Goal: Task Accomplishment & Management: Manage account settings

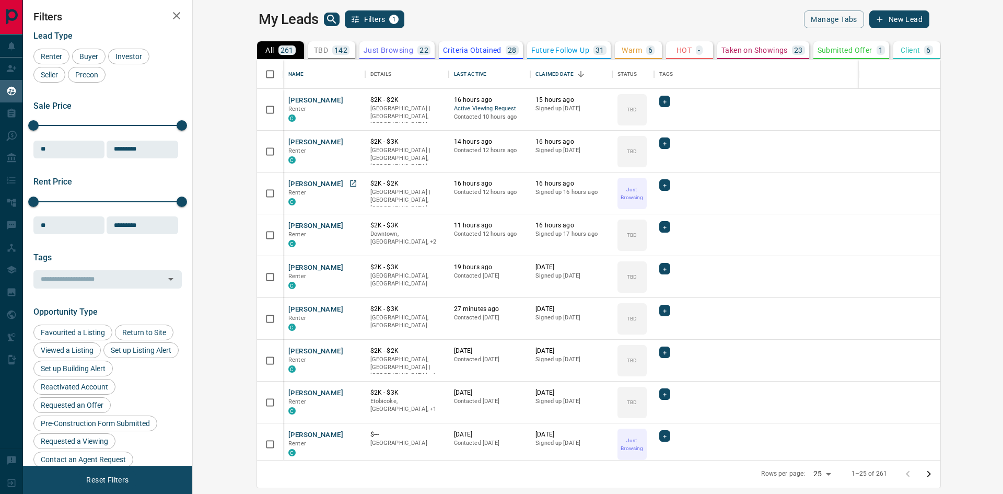
scroll to position [392, 798]
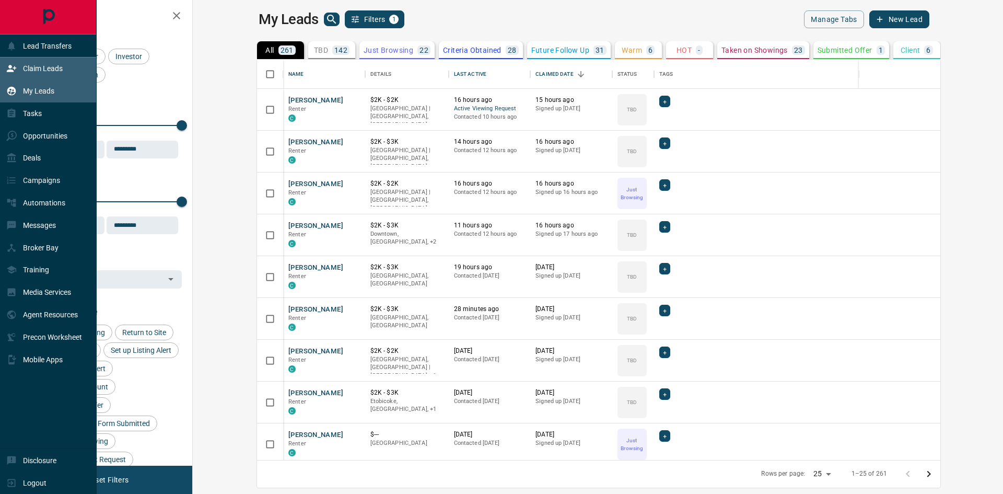
click at [46, 69] on p "Claim Leads" at bounding box center [43, 68] width 40 height 8
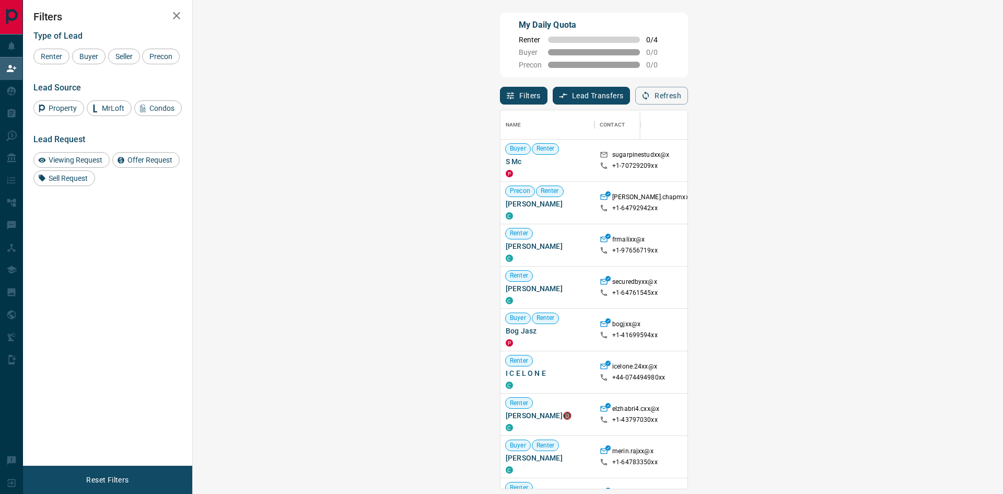
scroll to position [370, 780]
click at [94, 160] on span "Viewing Request" at bounding box center [75, 160] width 61 height 8
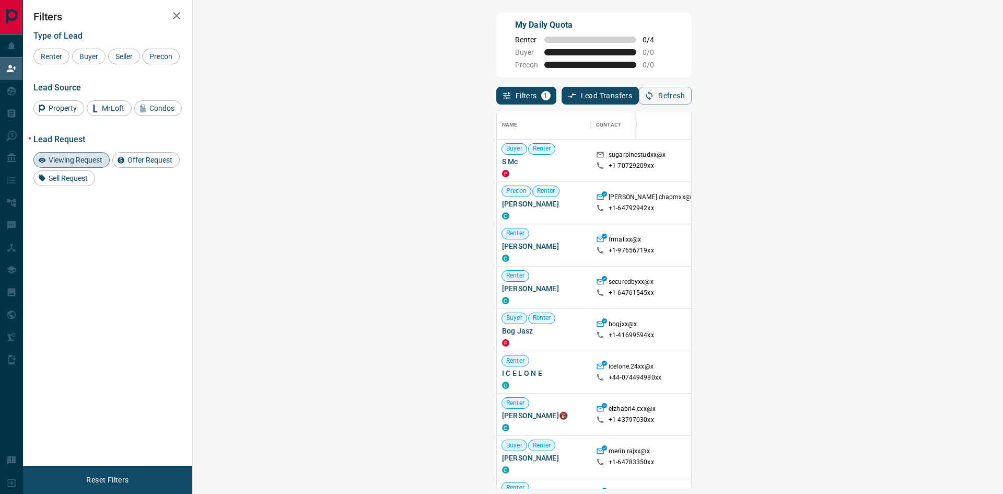
click at [132, 161] on span "Offer Request" at bounding box center [150, 160] width 52 height 8
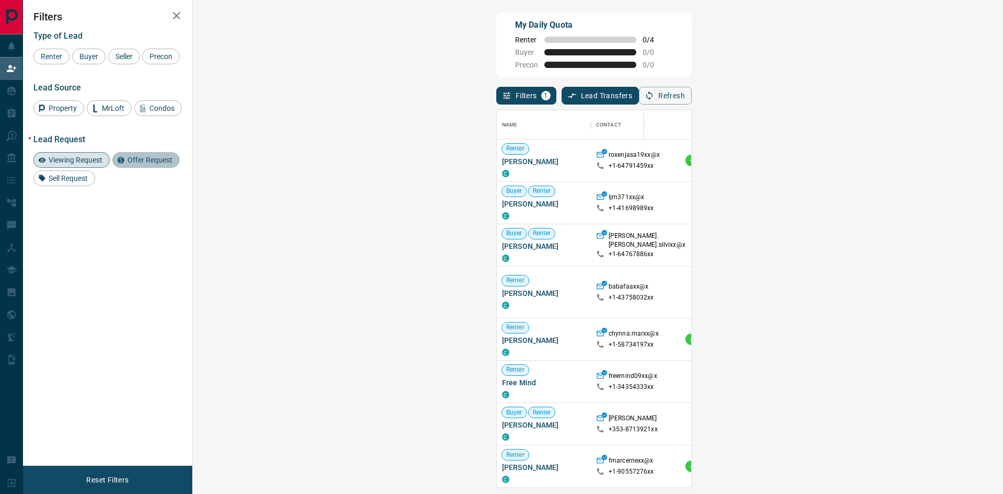
click at [132, 161] on span "Offer Request" at bounding box center [150, 160] width 52 height 8
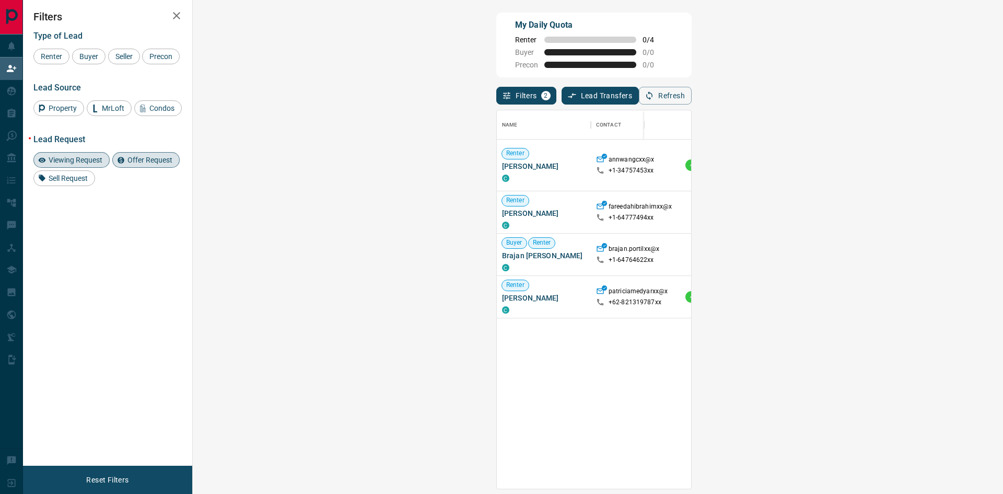
click at [900, 204] on span "Viewing Request ( 1 )" at bounding box center [928, 204] width 57 height 7
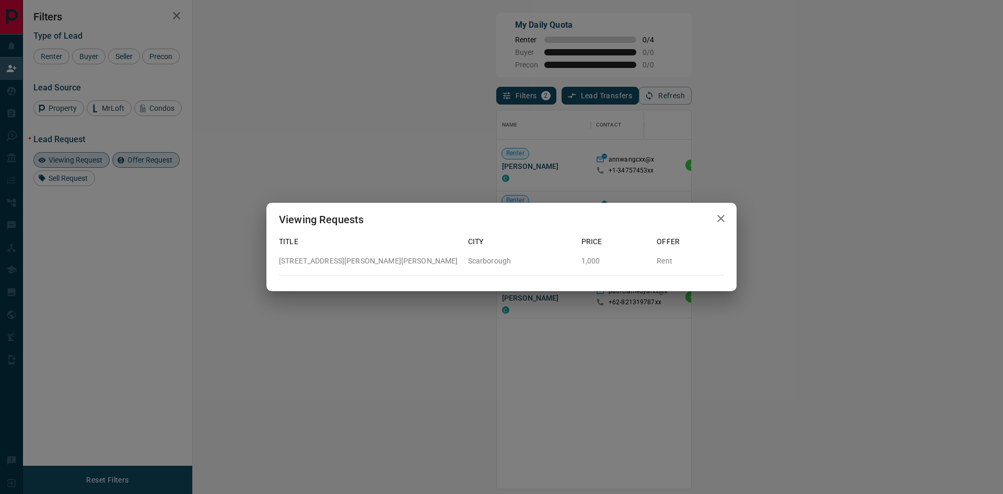
click at [723, 215] on icon "button" at bounding box center [721, 218] width 13 height 13
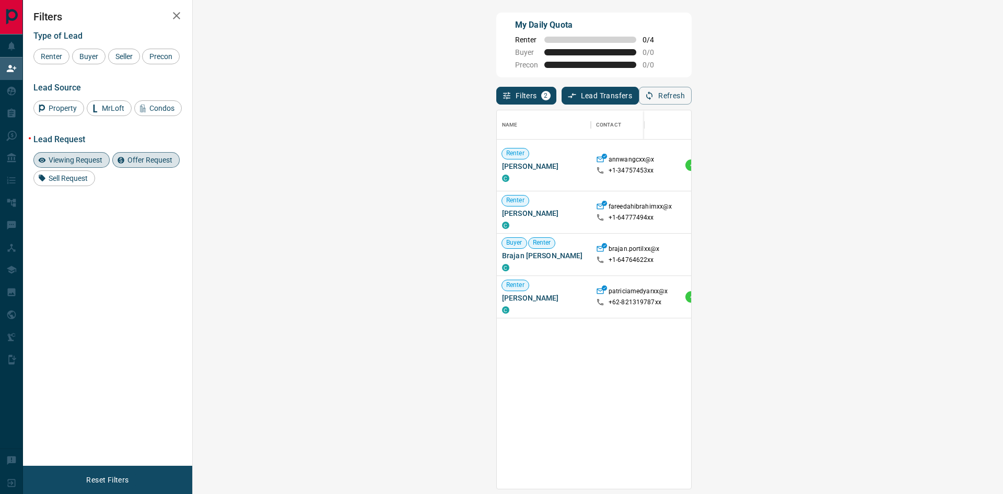
click at [900, 221] on span "Offer Request ( 1 )" at bounding box center [924, 219] width 48 height 7
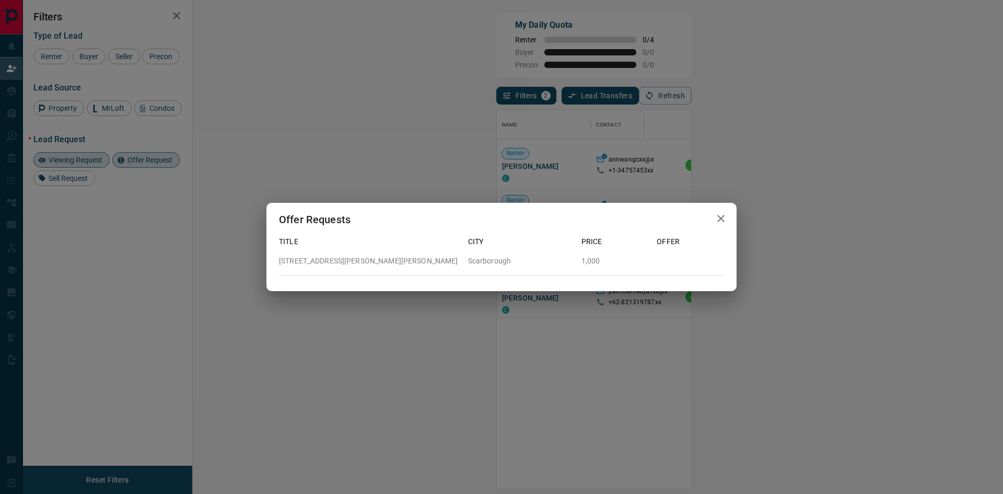
click at [722, 193] on div "Offer Requests Title City Price Offer [STREET_ADDRESS][GEOGRAPHIC_DATA][PERSON_…" at bounding box center [501, 247] width 1003 height 494
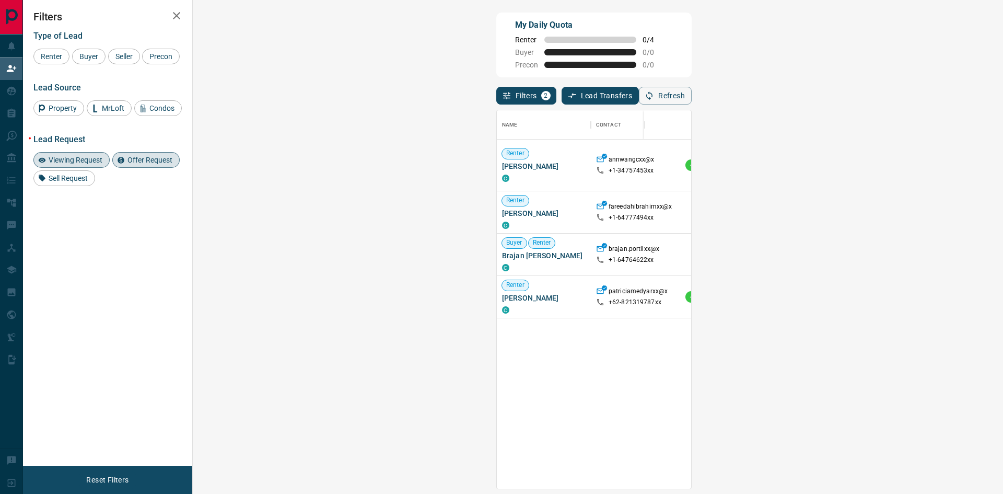
click at [900, 249] on span "Viewing Request ( 1 )" at bounding box center [928, 246] width 57 height 7
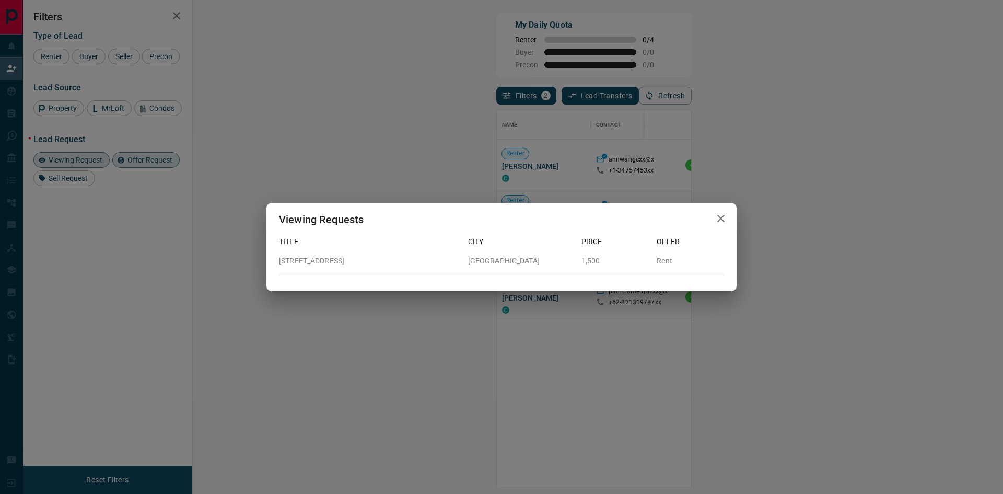
click at [704, 322] on div "Viewing Requests Title City Price Offer [STREET_ADDRESS][GEOGRAPHIC_DATA] Rent" at bounding box center [501, 247] width 1003 height 494
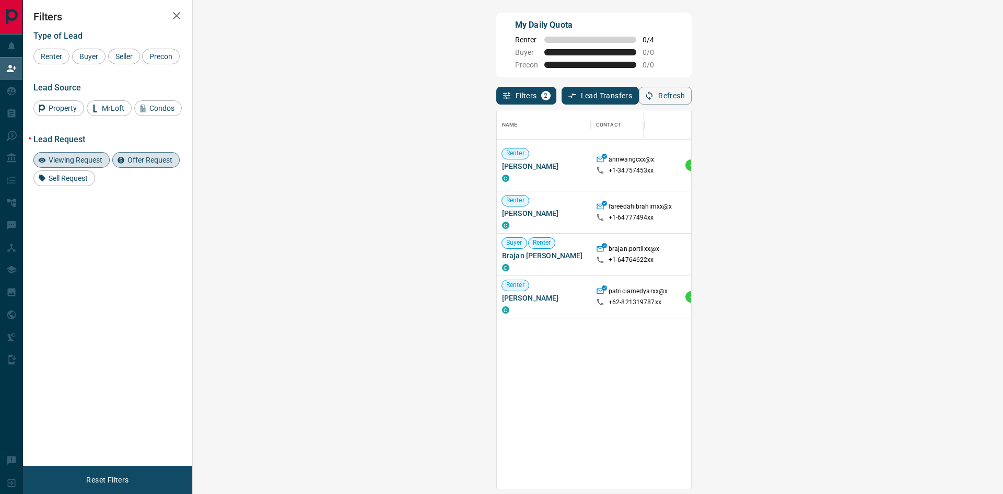
click at [900, 264] on span "Offer Request ( 1 )" at bounding box center [924, 262] width 48 height 7
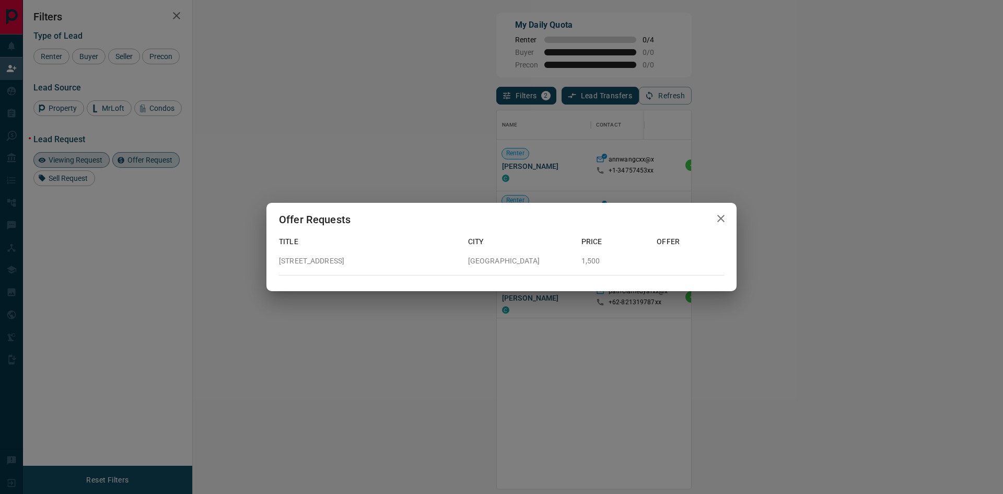
click at [669, 323] on div "Offer Requests Title City Price Offer [STREET_ADDRESS][GEOGRAPHIC_DATA]" at bounding box center [501, 247] width 1003 height 494
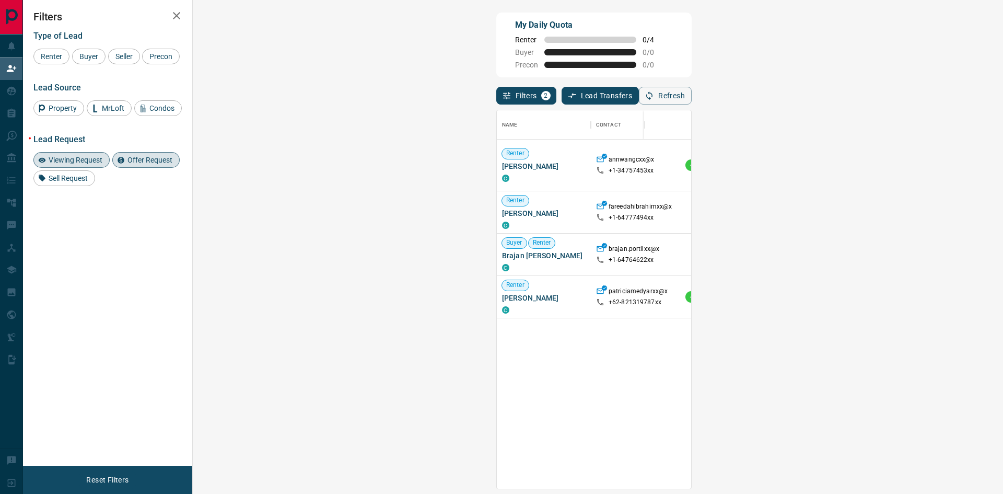
click at [900, 287] on span "Viewing Request ( 3 )" at bounding box center [928, 288] width 57 height 7
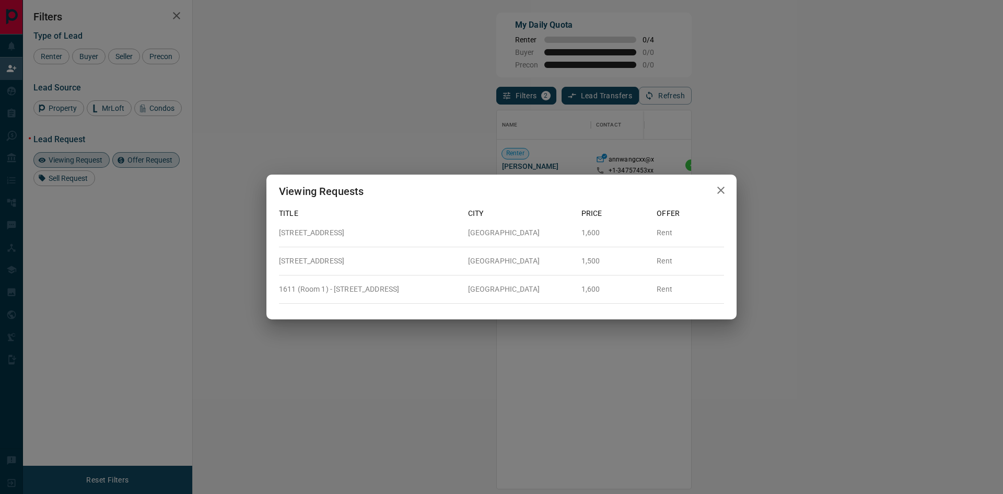
click at [602, 337] on div "Viewing Requests Title City Price Offer [STREET_ADDRESS] 1,600 Rent [STREET_ADD…" at bounding box center [501, 247] width 1003 height 494
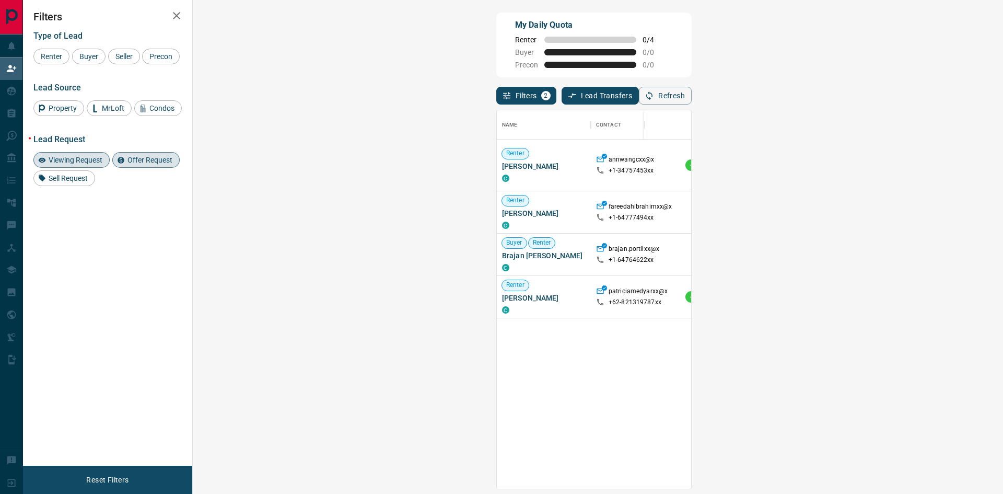
click at [900, 308] on span "Offer Request ( 1 )" at bounding box center [924, 304] width 48 height 7
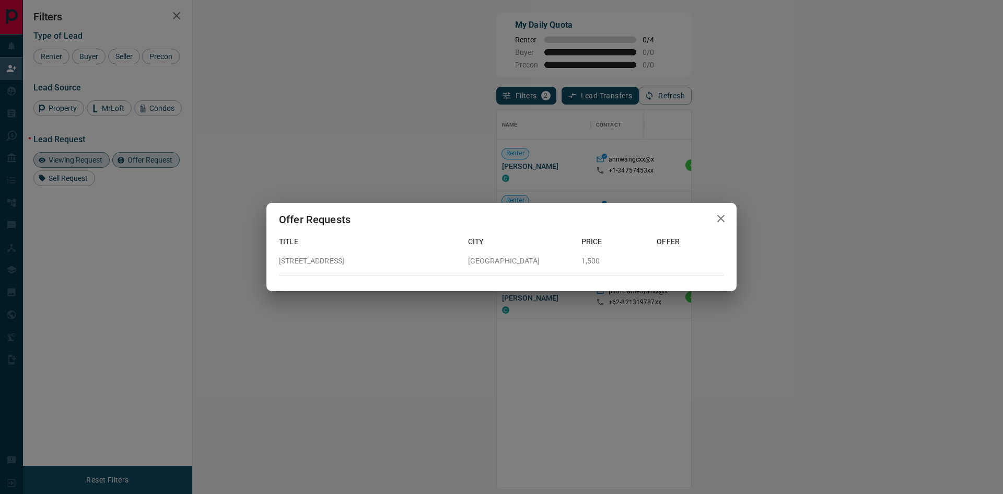
click at [551, 330] on div "Offer Requests Title City Price Offer [STREET_ADDRESS]" at bounding box center [501, 247] width 1003 height 494
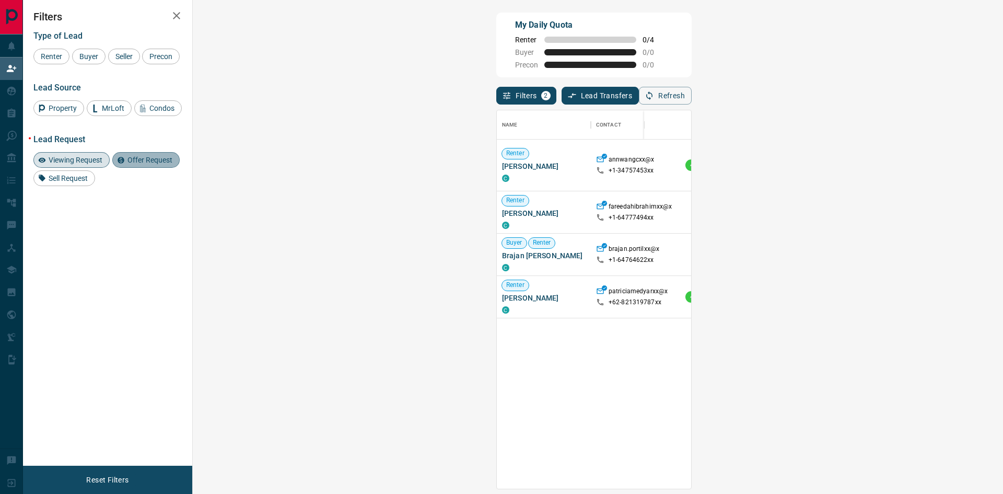
click at [148, 158] on span "Offer Request" at bounding box center [150, 160] width 52 height 8
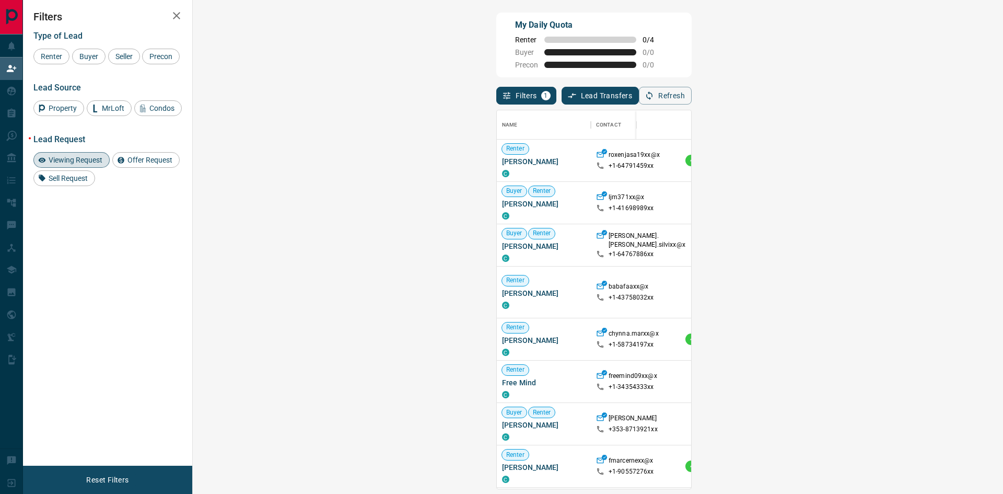
click at [900, 160] on span "Viewing Request ( 5 )" at bounding box center [928, 160] width 57 height 7
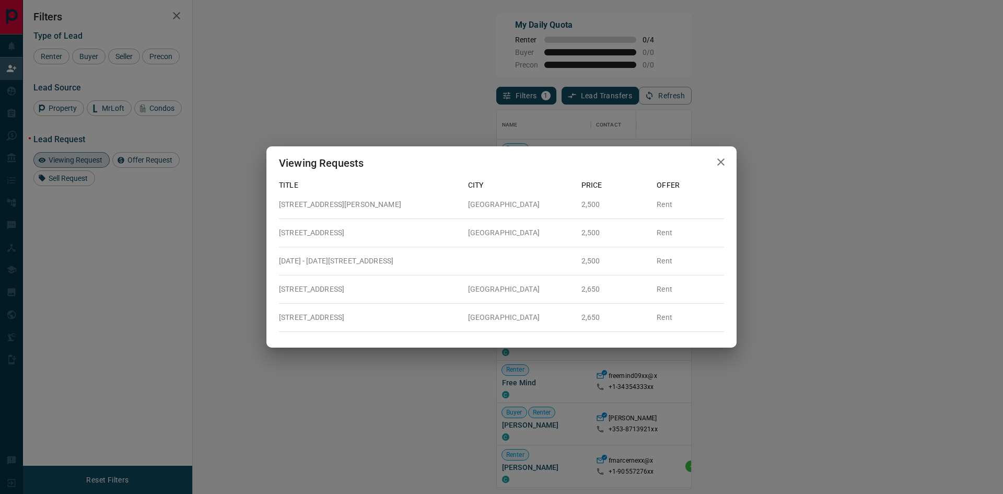
click at [691, 132] on div "Viewing Requests Title City Price Offer [STREET_ADDRESS][PERSON_NAME] 2,500 Ren…" at bounding box center [501, 247] width 1003 height 494
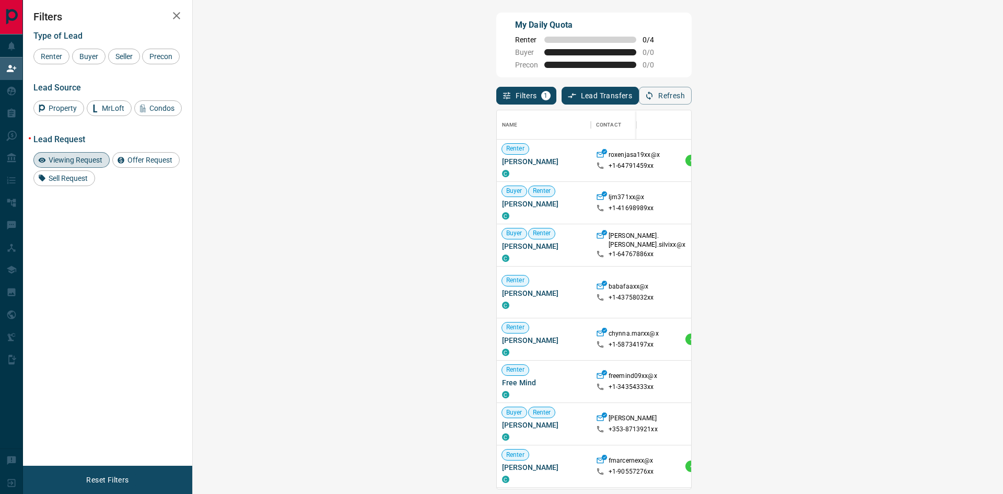
click at [900, 160] on span "Viewing Request ( 5 )" at bounding box center [928, 160] width 57 height 7
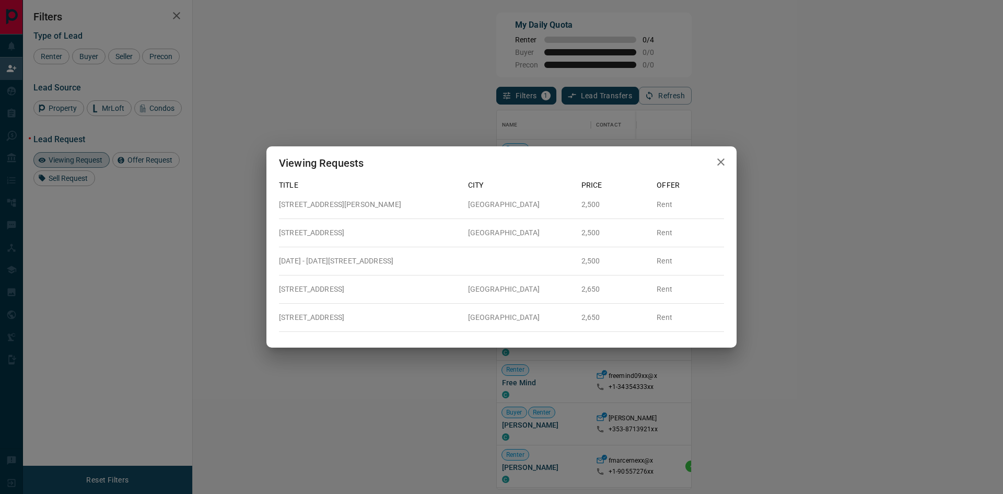
click at [718, 166] on icon "button" at bounding box center [721, 162] width 13 height 13
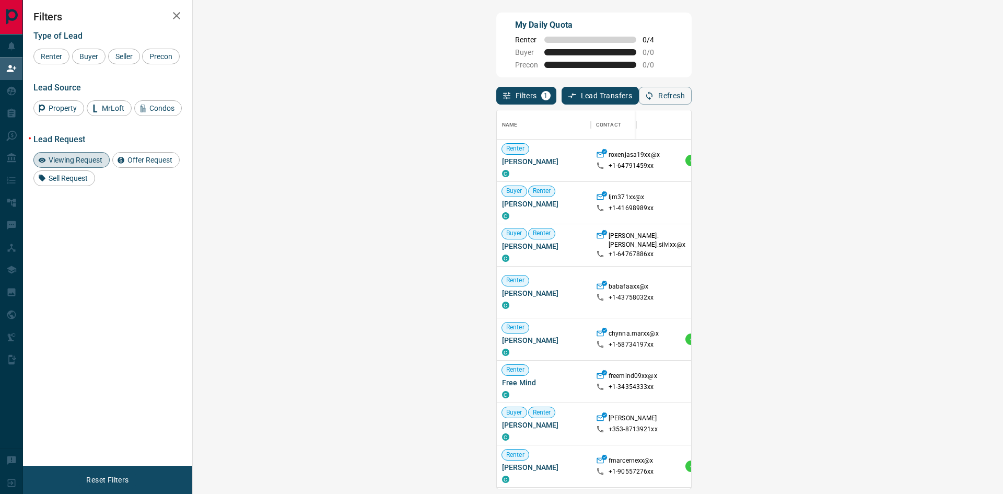
click at [900, 204] on span "Viewing Request ( 1 )" at bounding box center [928, 202] width 57 height 7
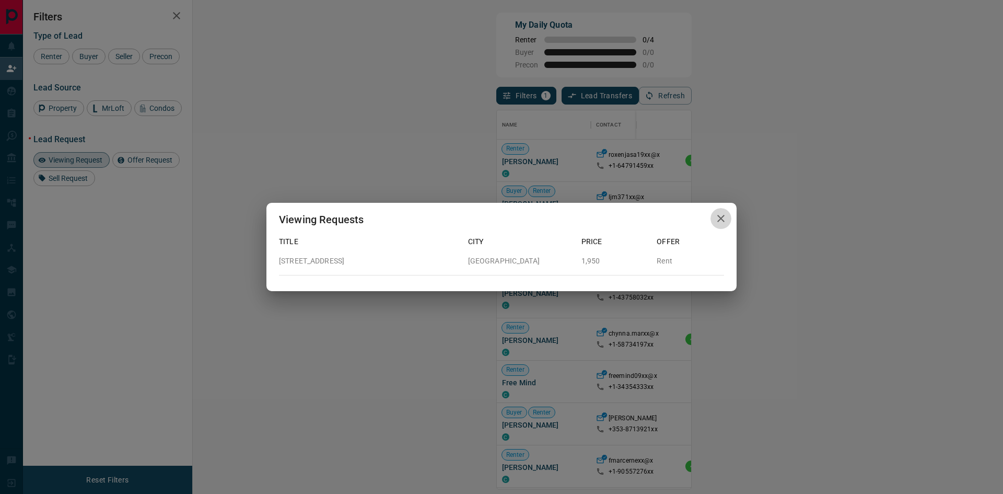
click at [720, 217] on icon "button" at bounding box center [720, 218] width 7 height 7
